Goal: Information Seeking & Learning: Learn about a topic

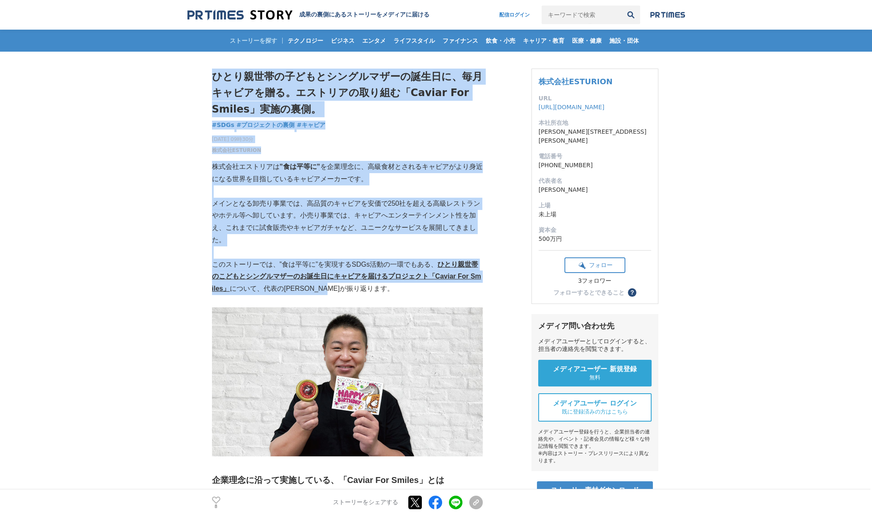
drag, startPoint x: 419, startPoint y: 291, endPoint x: 184, endPoint y: 266, distance: 236.6
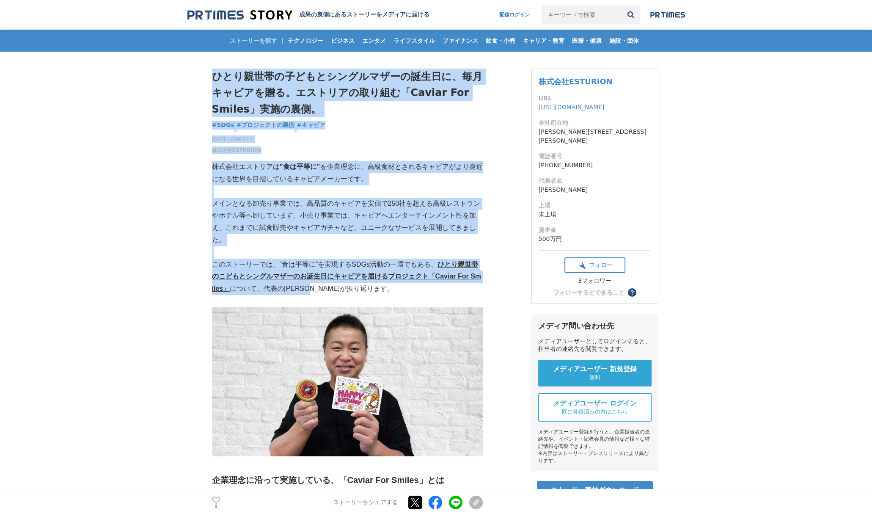
drag, startPoint x: 211, startPoint y: 267, endPoint x: 320, endPoint y: 286, distance: 110.8
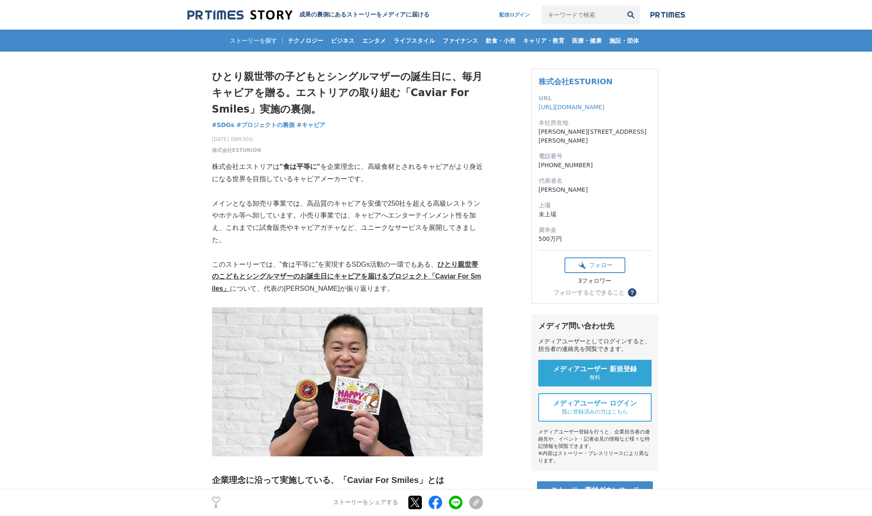
click at [333, 289] on p "このストーリーでは、”食は平等に”を実現するSDGs活動の一環でもある、 ひとり親世帯のこどもとシングルマザーのお誕生日にキャビアを届けるプロジェクト「Cav…" at bounding box center [347, 277] width 271 height 36
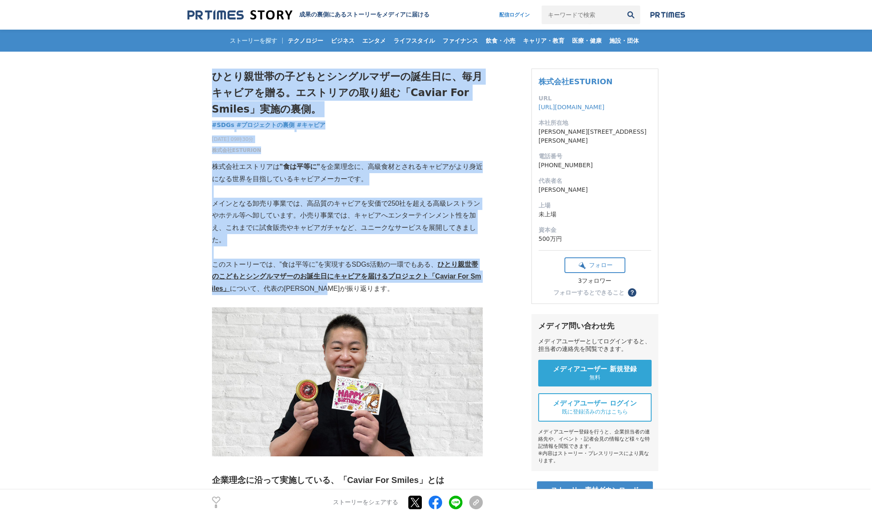
drag, startPoint x: 341, startPoint y: 291, endPoint x: 209, endPoint y: 269, distance: 132.9
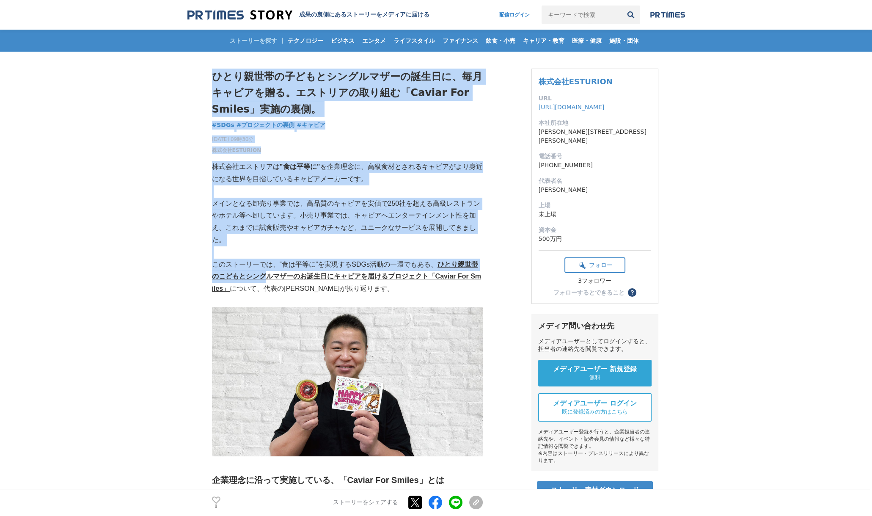
drag, startPoint x: 209, startPoint y: 269, endPoint x: 256, endPoint y: 271, distance: 46.1
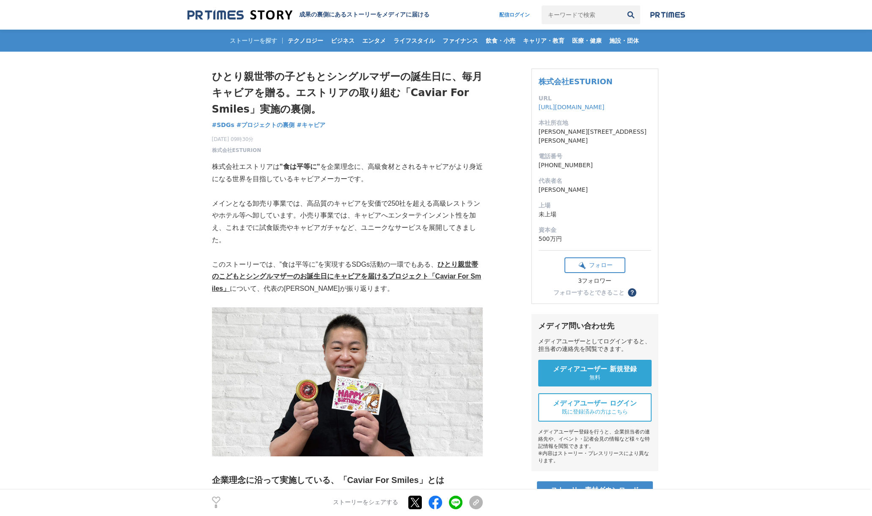
click at [366, 286] on p "このストーリーでは、”食は平等に”を実現するSDGs活動の一環でもある、 ひとり親世帯のこどもとシングルマザーのお誕生日にキャビアを届けるプロジェクト「Cav…" at bounding box center [347, 277] width 271 height 36
